Goal: Transaction & Acquisition: Purchase product/service

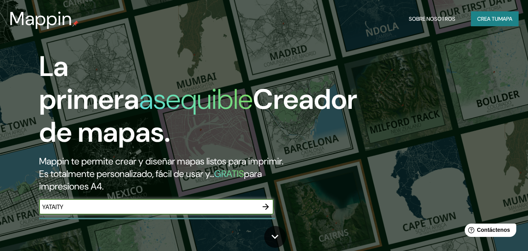
type input "YATAITY"
click at [264, 207] on icon "button" at bounding box center [266, 206] width 6 height 6
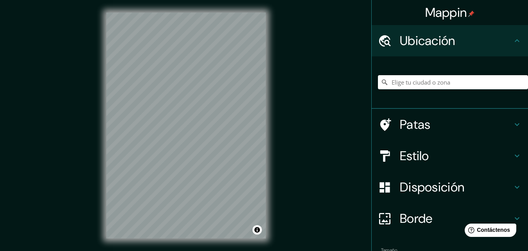
click at [439, 34] on font "Ubicación" at bounding box center [428, 40] width 56 height 16
click at [420, 83] on input "Elige tu ciudad o zona" at bounding box center [453, 82] width 150 height 14
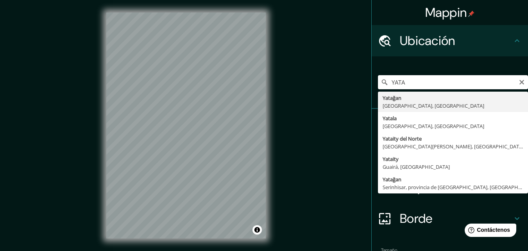
type input "Yataity, [GEOGRAPHIC_DATA], [GEOGRAPHIC_DATA]"
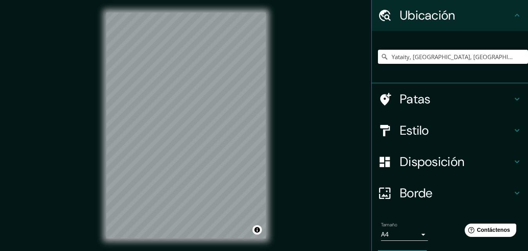
scroll to position [49, 0]
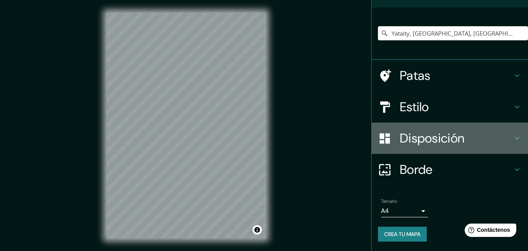
click at [436, 135] on font "Disposición" at bounding box center [432, 138] width 65 height 16
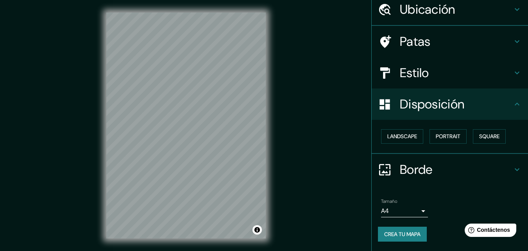
scroll to position [31, 0]
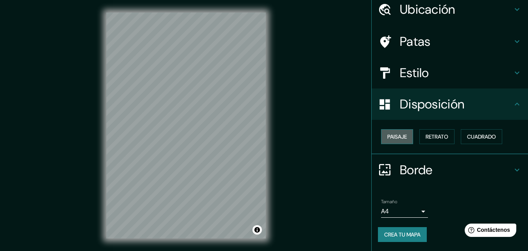
click at [398, 136] on font "Paisaje" at bounding box center [398, 136] width 20 height 7
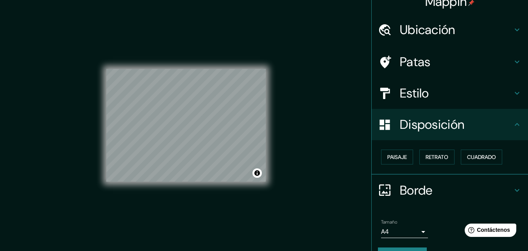
scroll to position [0, 0]
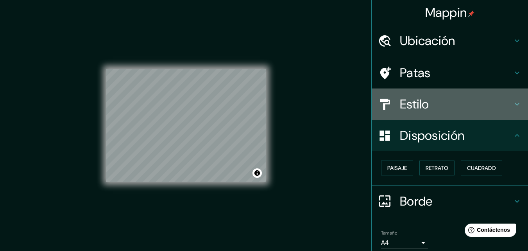
click at [423, 107] on font "Estilo" at bounding box center [414, 104] width 29 height 16
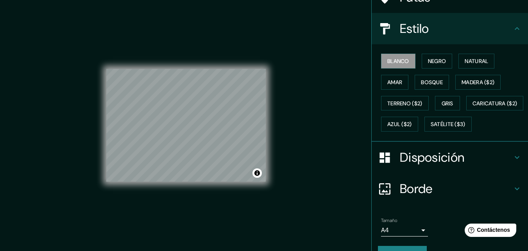
scroll to position [78, 0]
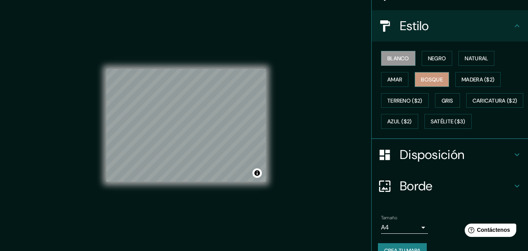
click at [431, 78] on font "Bosque" at bounding box center [432, 79] width 22 height 7
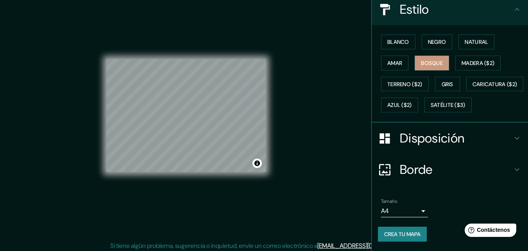
scroll to position [13, 0]
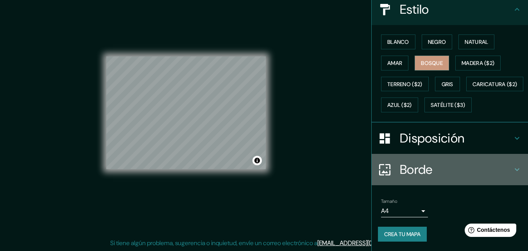
click at [434, 168] on h4 "Borde" at bounding box center [456, 170] width 113 height 16
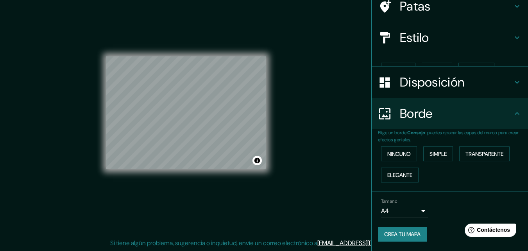
scroll to position [53, 0]
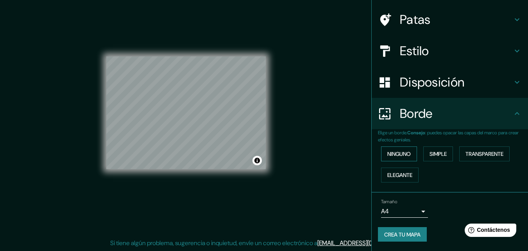
click at [388, 153] on font "Ninguno" at bounding box center [399, 153] width 23 height 7
click at [416, 208] on body "Mappin Ubicación Yataity, Guairá, Paraguay Patas Estilo Disposición Borde Elige…" at bounding box center [264, 112] width 528 height 251
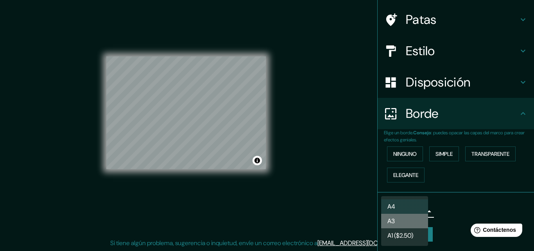
click at [407, 219] on li "A3" at bounding box center [404, 221] width 47 height 14
type input "a4"
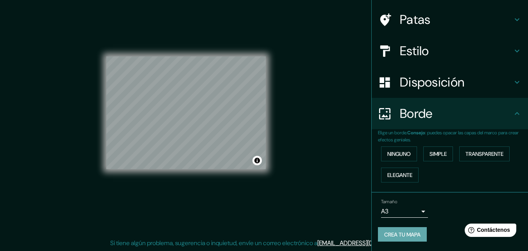
click at [390, 234] on font "Crea tu mapa" at bounding box center [402, 234] width 36 height 7
click at [410, 234] on font "Crea tu mapa" at bounding box center [402, 234] width 36 height 7
click at [402, 237] on div "Crea tu mapa" at bounding box center [450, 234] width 144 height 15
click at [258, 159] on button "Activar o desactivar atribución" at bounding box center [257, 160] width 9 height 9
click at [396, 234] on font "Crea tu mapa" at bounding box center [402, 234] width 36 height 7
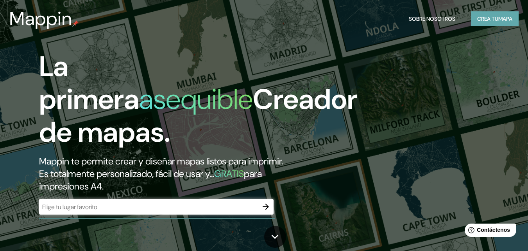
click at [497, 15] on button "Crea tu mapa" at bounding box center [495, 18] width 48 height 15
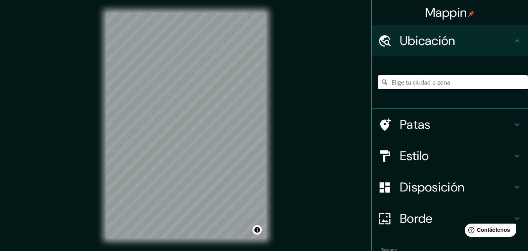
click at [443, 78] on input "Elige tu ciudad o zona" at bounding box center [453, 82] width 150 height 14
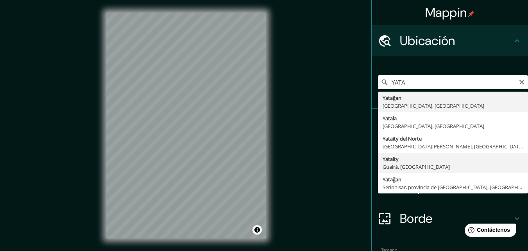
type input "Yataity, Guairá, Paraguay"
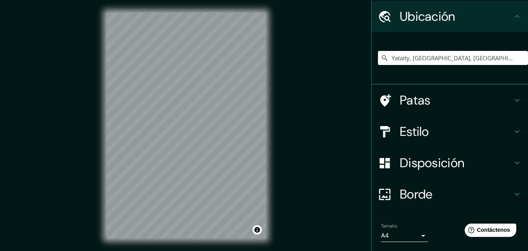
scroll to position [49, 0]
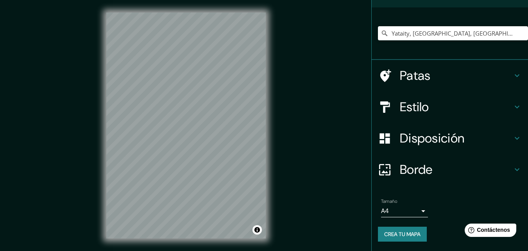
click at [428, 131] on font "Disposición" at bounding box center [432, 138] width 65 height 16
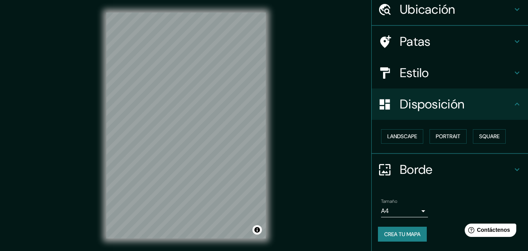
scroll to position [31, 0]
click at [394, 135] on font "Paisaje" at bounding box center [398, 136] width 20 height 7
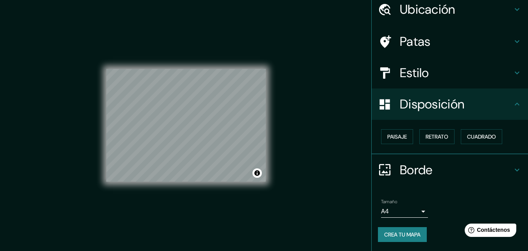
click at [422, 75] on font "Estilo" at bounding box center [414, 73] width 29 height 16
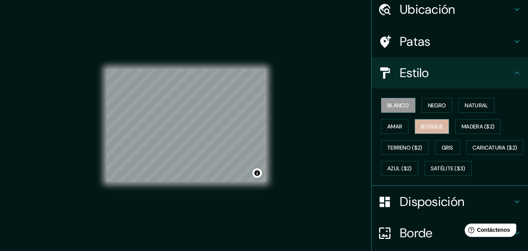
click at [435, 122] on font "Bosque" at bounding box center [432, 126] width 22 height 10
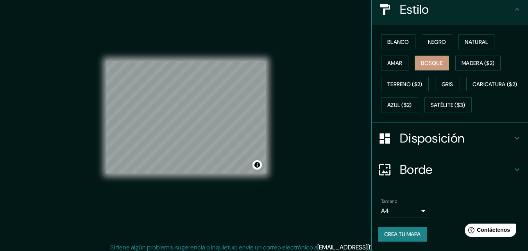
scroll to position [13, 0]
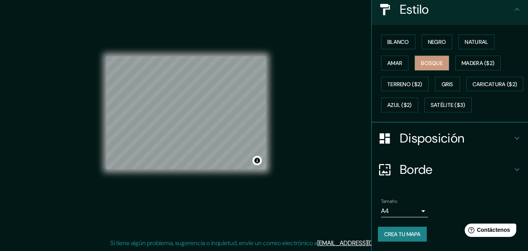
click at [418, 209] on body "Mappin Ubicación Yataity, Guairá, Paraguay Patas Estilo Blanco Negro Natural Am…" at bounding box center [264, 112] width 528 height 251
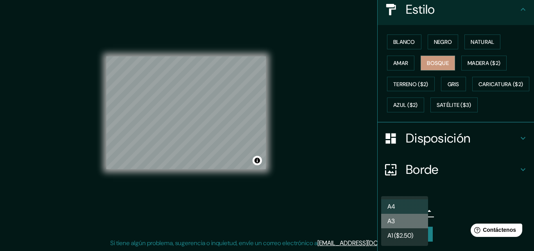
click at [406, 221] on li "A3" at bounding box center [404, 221] width 47 height 14
type input "a4"
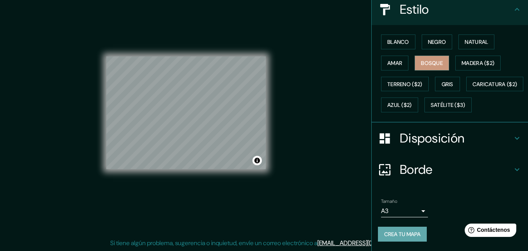
click at [402, 230] on font "Crea tu mapa" at bounding box center [402, 234] width 36 height 10
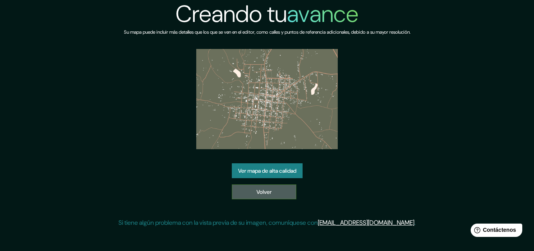
click at [252, 191] on link "Volver" at bounding box center [264, 191] width 65 height 15
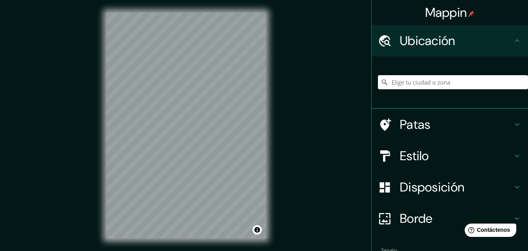
click at [406, 68] on div at bounding box center [453, 82] width 150 height 39
click at [401, 84] on input "Elige tu ciudad o zona" at bounding box center [453, 82] width 150 height 14
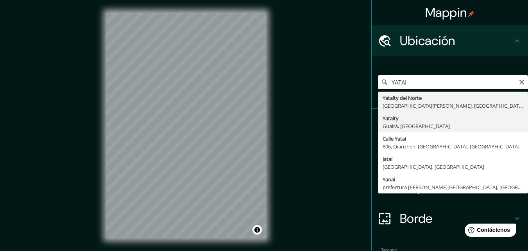
type input "Yataity, [GEOGRAPHIC_DATA], [GEOGRAPHIC_DATA]"
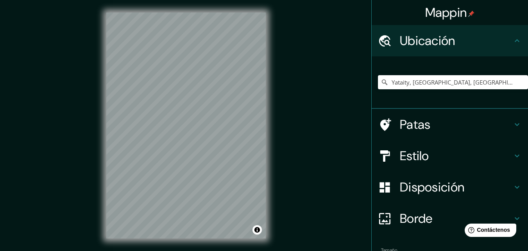
click at [424, 186] on font "Disposición" at bounding box center [432, 187] width 65 height 16
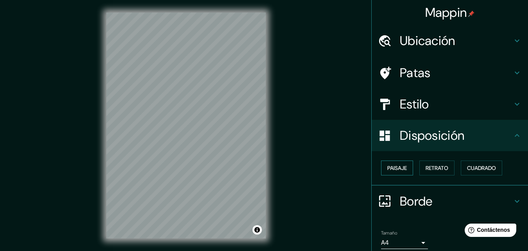
click at [399, 169] on font "Paisaje" at bounding box center [398, 167] width 20 height 7
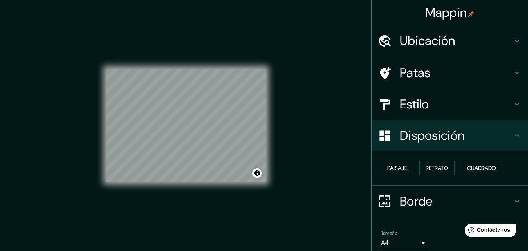
click at [408, 199] on font "Borde" at bounding box center [416, 201] width 33 height 16
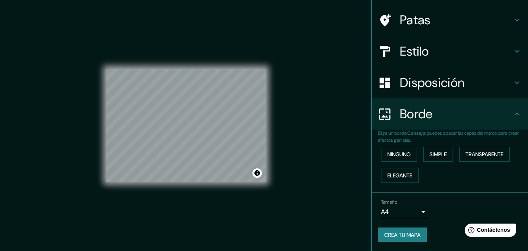
scroll to position [53, 0]
click at [418, 86] on font "Disposición" at bounding box center [432, 82] width 65 height 16
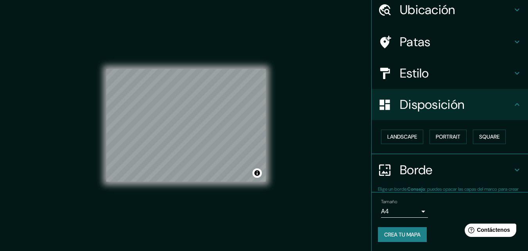
scroll to position [31, 0]
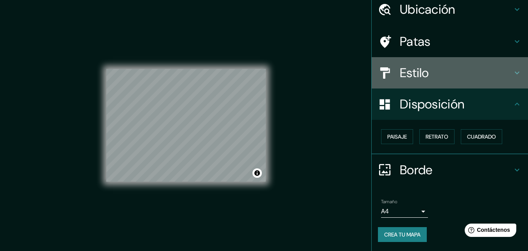
click at [412, 65] on font "Estilo" at bounding box center [414, 73] width 29 height 16
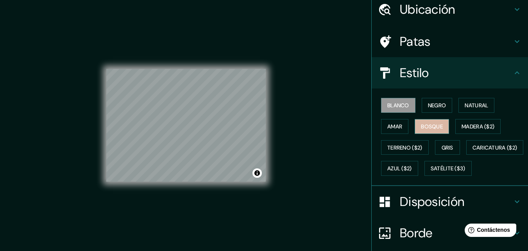
click at [436, 125] on font "Bosque" at bounding box center [432, 126] width 22 height 7
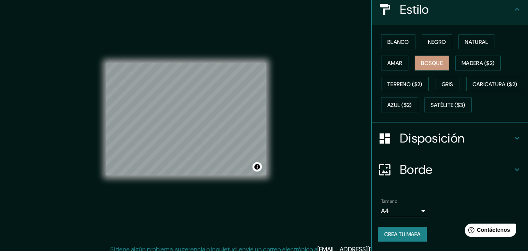
scroll to position [13, 0]
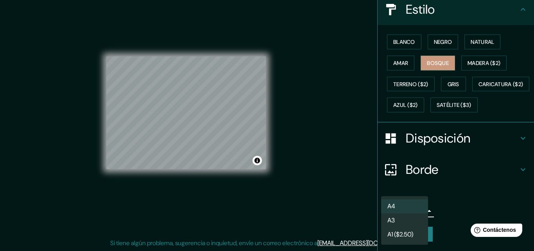
click at [419, 210] on body "Mappin Ubicación Yataity, [GEOGRAPHIC_DATA], [GEOGRAPHIC_DATA] Patas Estilo Bla…" at bounding box center [267, 112] width 534 height 251
click at [406, 217] on li "A3" at bounding box center [404, 221] width 47 height 14
type input "a4"
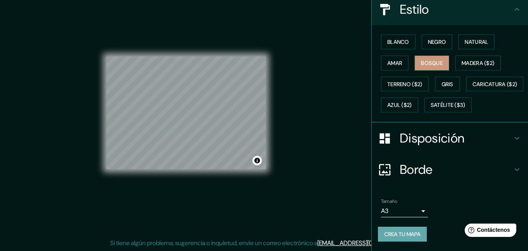
click at [393, 235] on font "Crea tu mapa" at bounding box center [402, 233] width 36 height 7
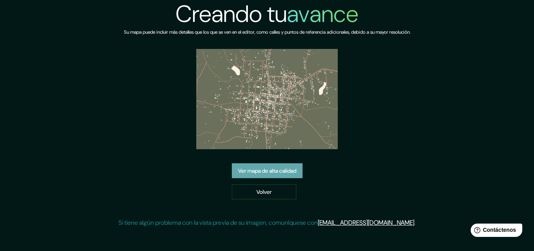
click at [262, 172] on font "Ver mapa de alta calidad" at bounding box center [267, 170] width 58 height 7
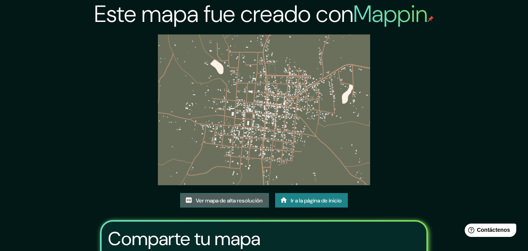
click at [242, 202] on font "Ver mapa de alta resolución" at bounding box center [229, 200] width 67 height 7
